Goal: Navigation & Orientation: Find specific page/section

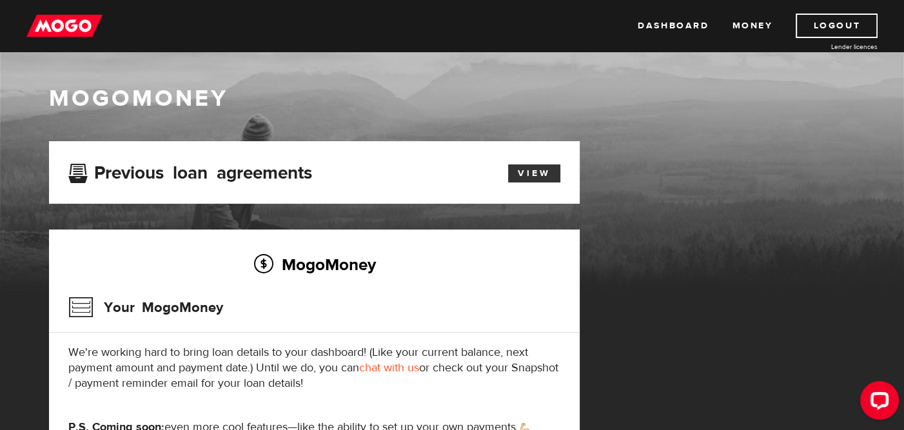
click at [521, 175] on link "View" at bounding box center [534, 173] width 52 height 18
click at [694, 28] on link "Dashboard" at bounding box center [673, 26] width 71 height 24
click at [663, 30] on link "Dashboard" at bounding box center [673, 26] width 71 height 24
